Goal: Navigation & Orientation: Find specific page/section

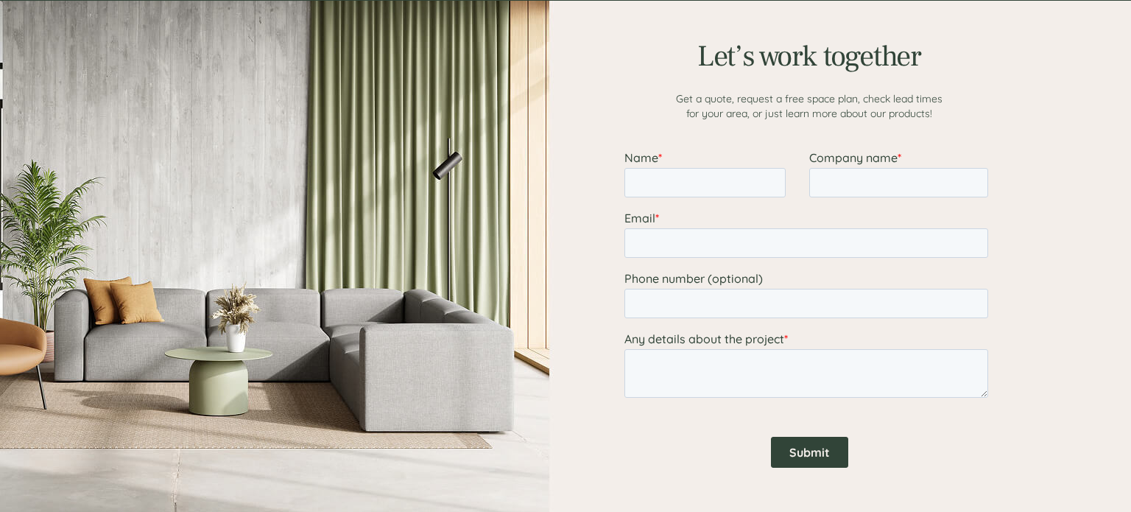
scroll to position [1839, 0]
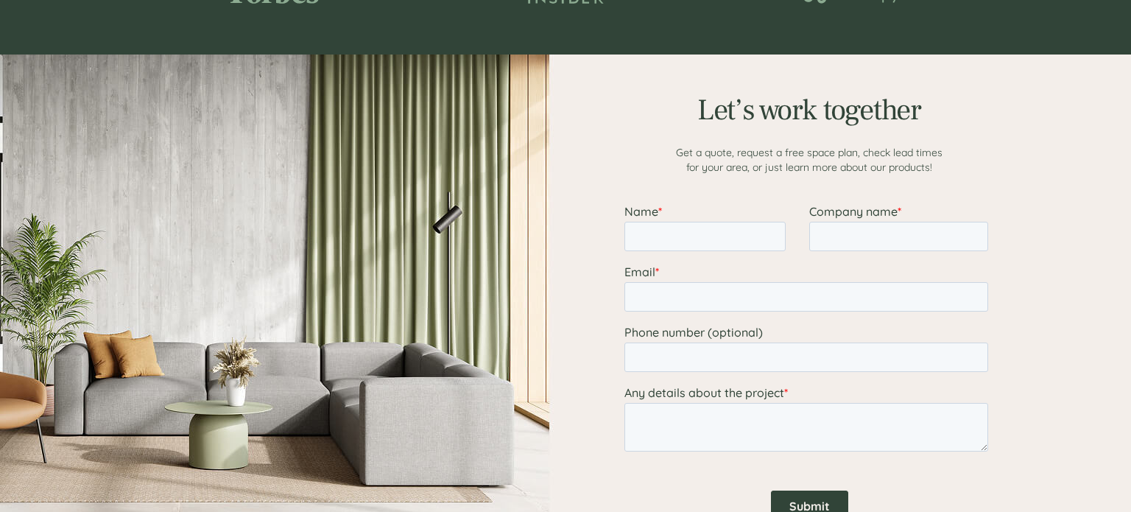
scroll to position [1839, 0]
